Goal: Check status: Check status

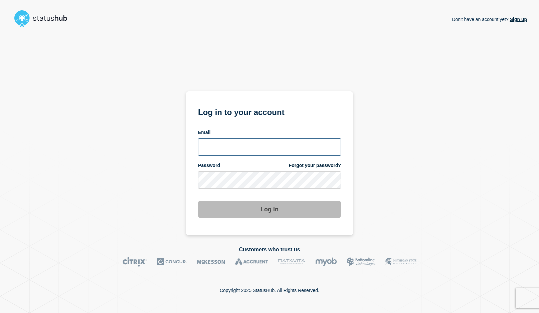
click at [252, 145] on input "email input" at bounding box center [269, 146] width 143 height 17
type input "psawado@clemson.edu"
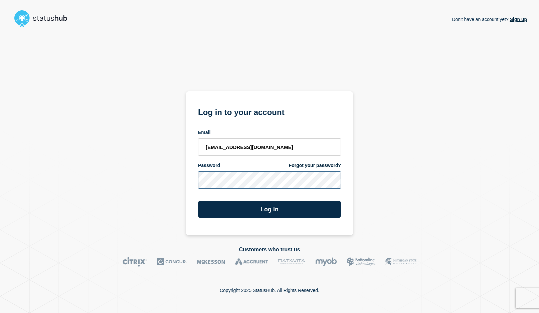
click at [198, 201] on button "Log in" at bounding box center [269, 209] width 143 height 17
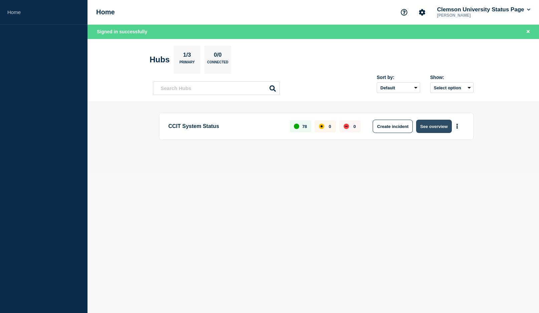
click at [442, 125] on button "See overview" at bounding box center [433, 126] width 35 height 13
